Goal: Ask a question

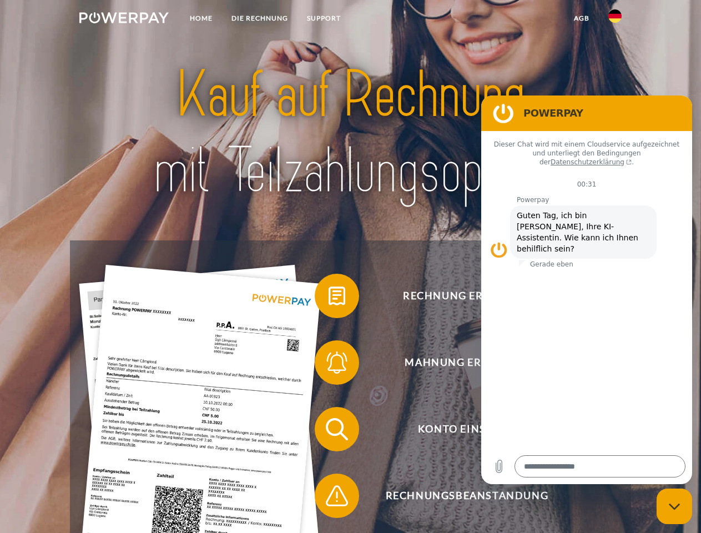
click at [124, 19] on img at bounding box center [123, 17] width 89 height 11
click at [615, 19] on img at bounding box center [614, 15] width 13 height 13
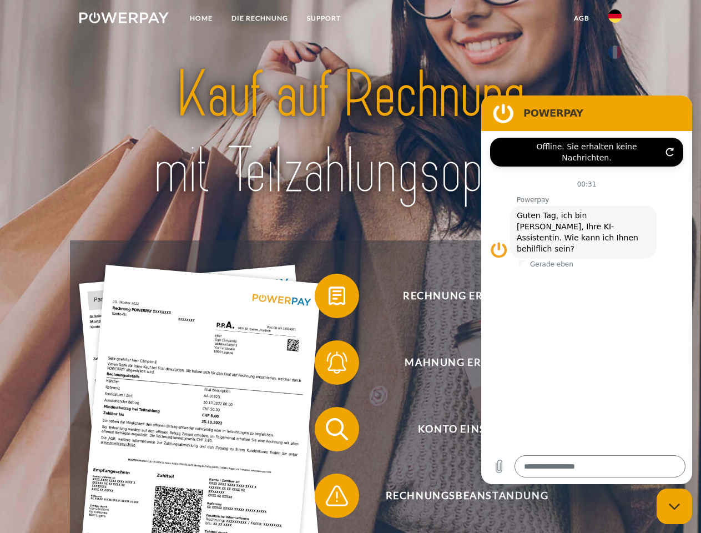
click at [581, 18] on link "agb" at bounding box center [581, 18] width 34 height 20
click at [328, 298] on span at bounding box center [319, 295] width 55 height 55
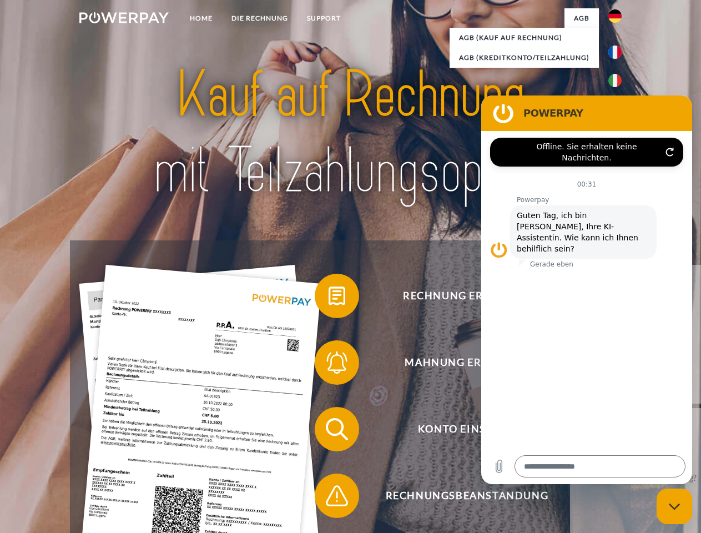
click at [328, 365] on span at bounding box center [319, 362] width 55 height 55
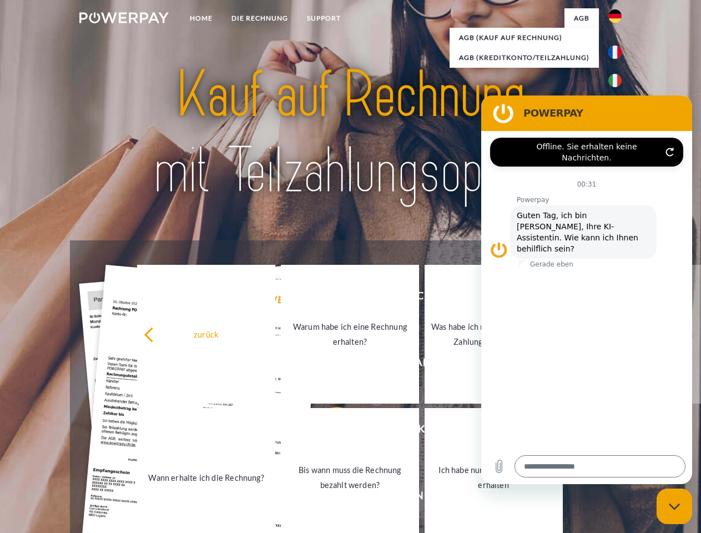
click at [328, 431] on link "Bis wann muss die Rechnung bezahlt werden?" at bounding box center [350, 477] width 138 height 139
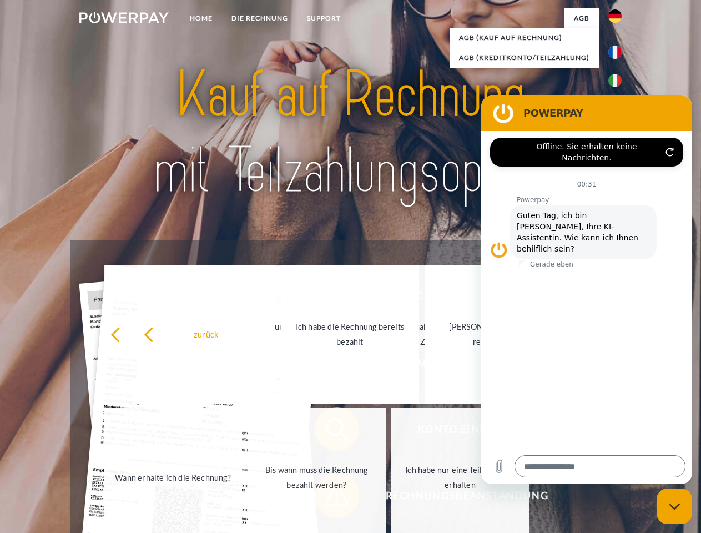
click at [328, 498] on span at bounding box center [319, 495] width 55 height 55
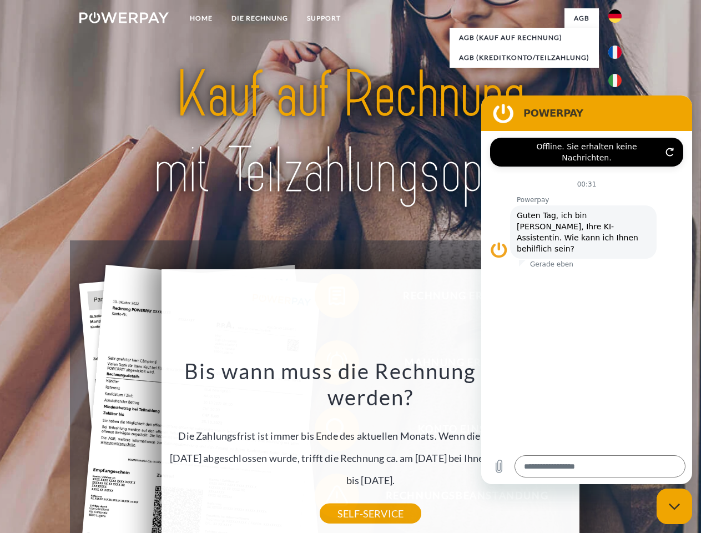
click at [674, 506] on icon "Messaging-Fenster schließen" at bounding box center [675, 506] width 12 height 7
type textarea "*"
